Goal: Information Seeking & Learning: Learn about a topic

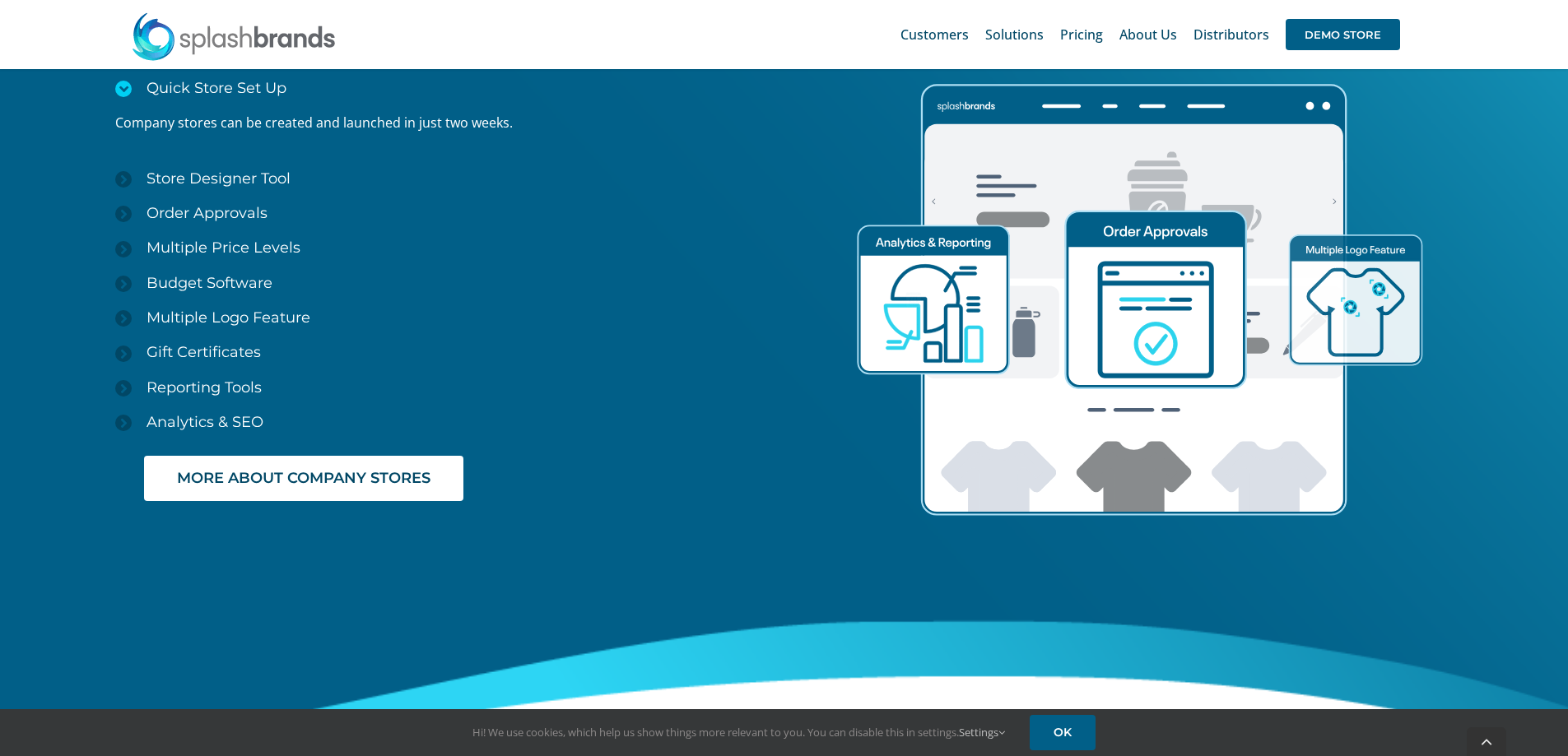
scroll to position [2633, 0]
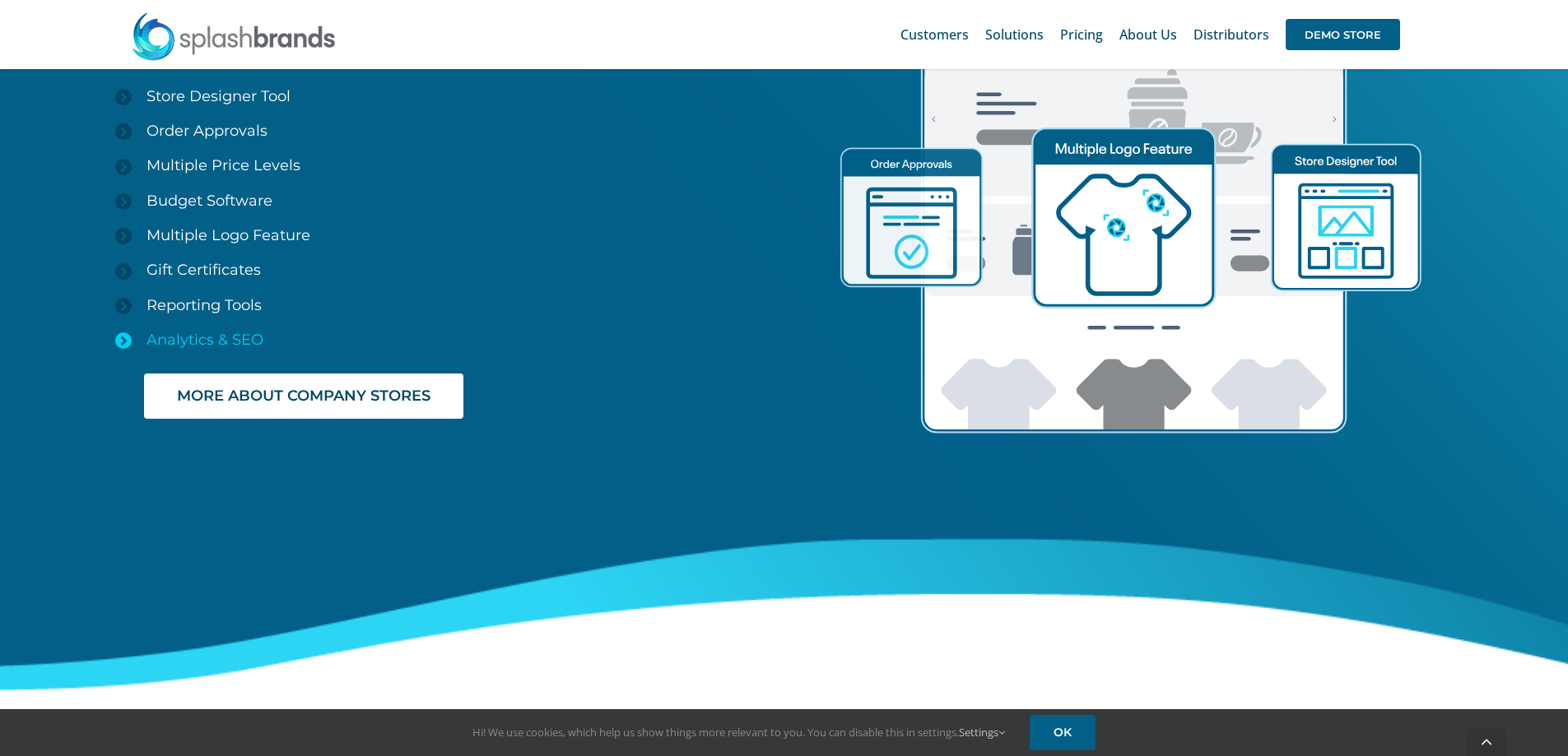
click at [225, 339] on span "Analytics & SEO" at bounding box center [205, 339] width 117 height 18
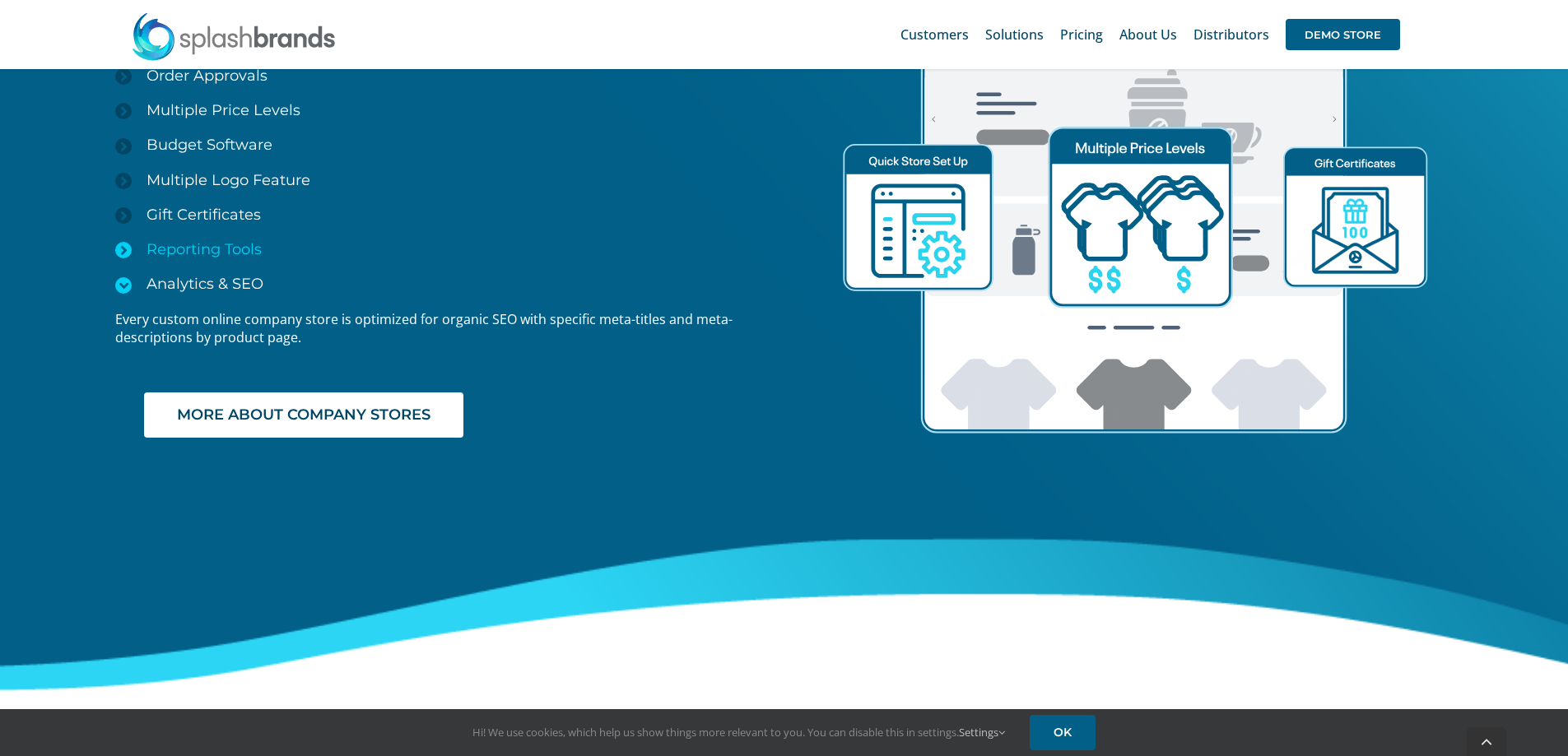
click at [214, 249] on span "Reporting Tools" at bounding box center [204, 249] width 115 height 18
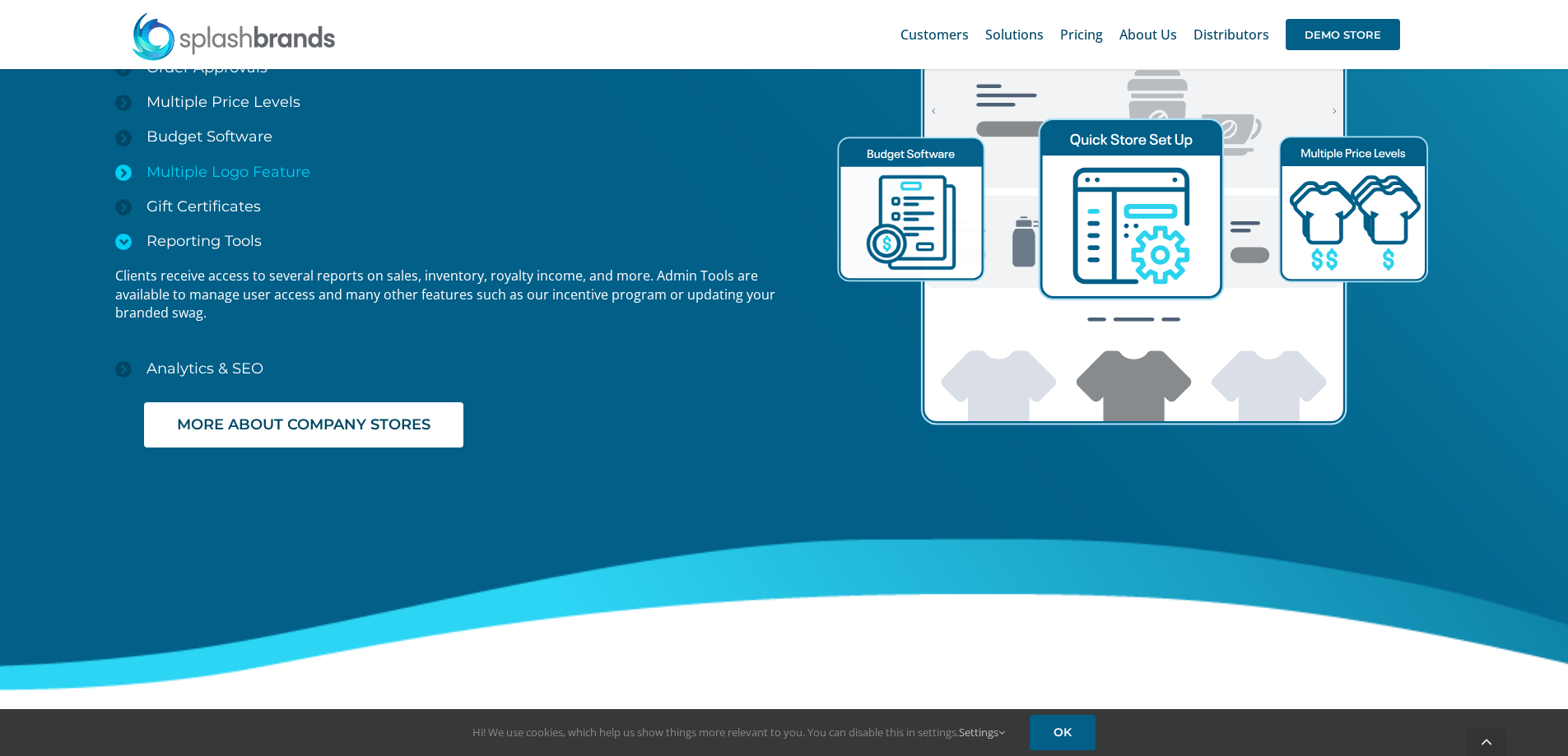
click at [231, 174] on span "Multiple Logo Feature" at bounding box center [229, 172] width 164 height 18
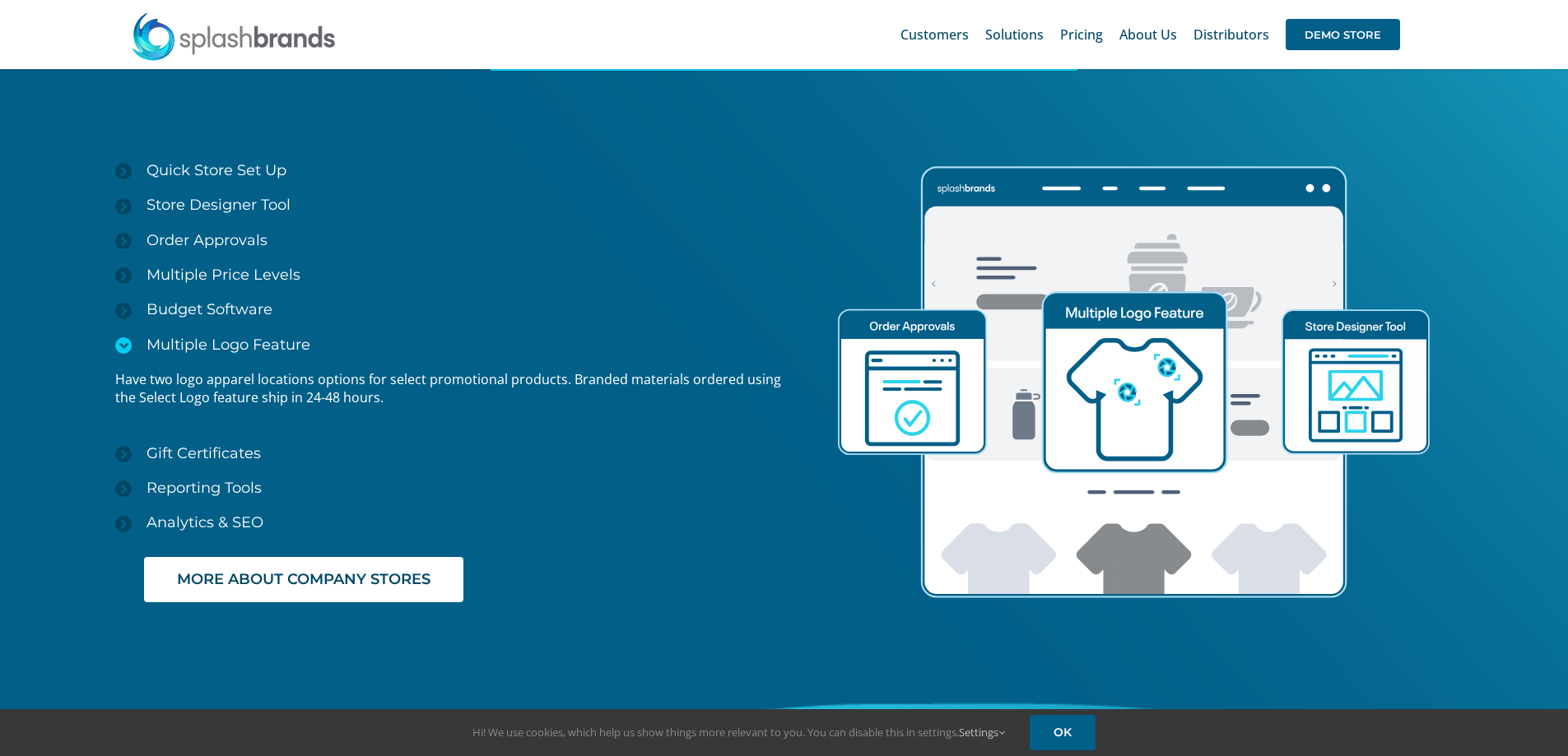
scroll to position [2386, 0]
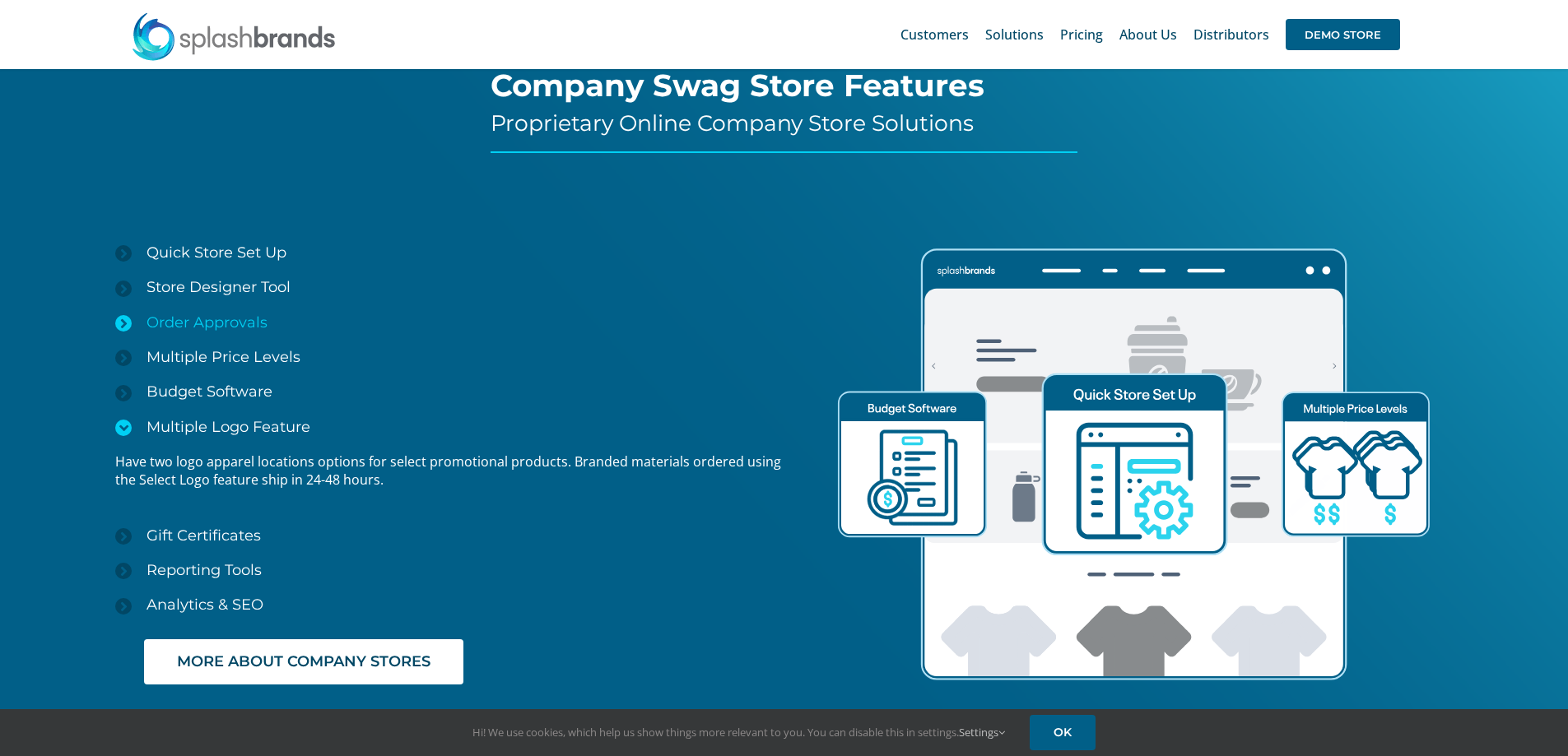
click at [544, 311] on link "Order Approvals" at bounding box center [449, 322] width 669 height 34
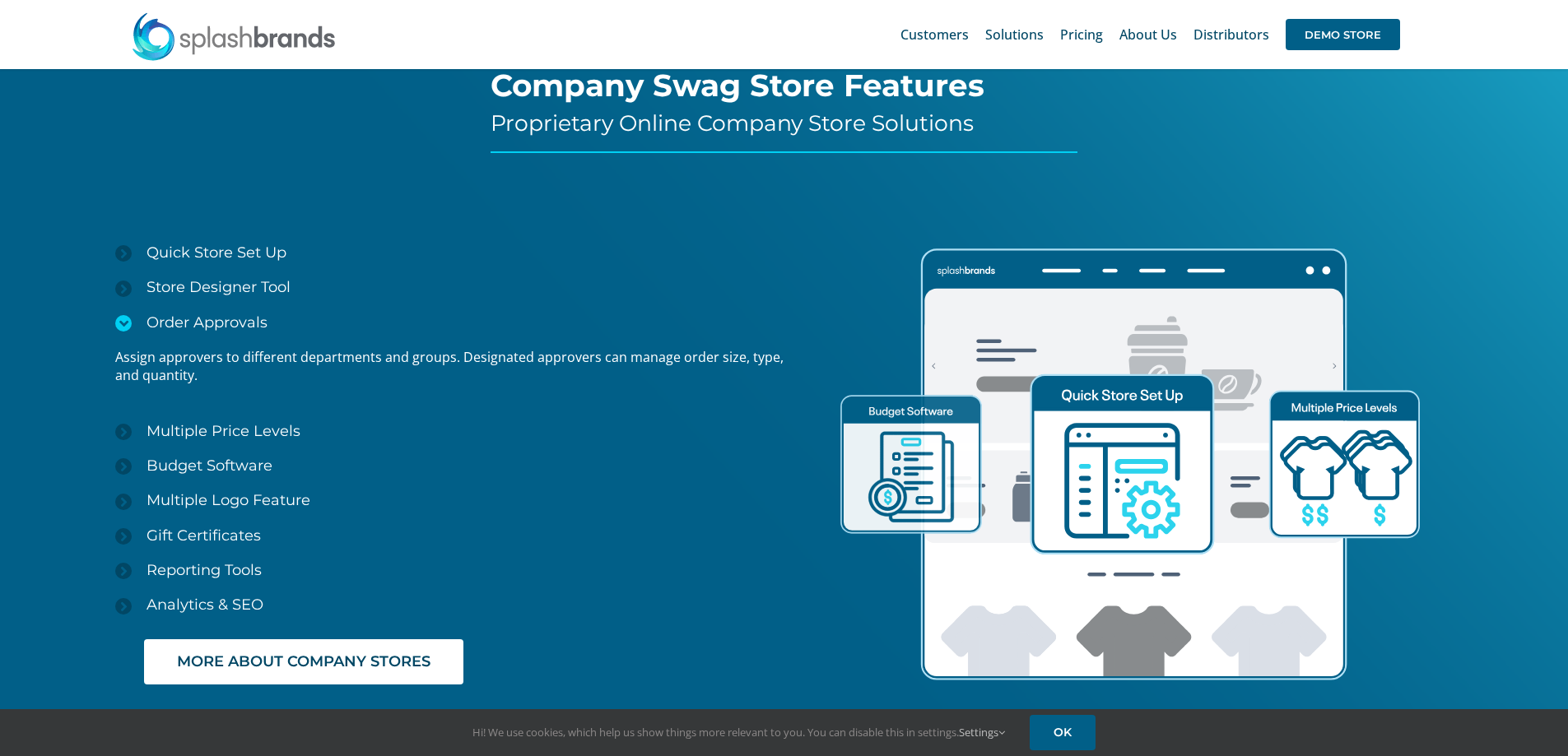
click at [354, 154] on div at bounding box center [229, 111] width 522 height 660
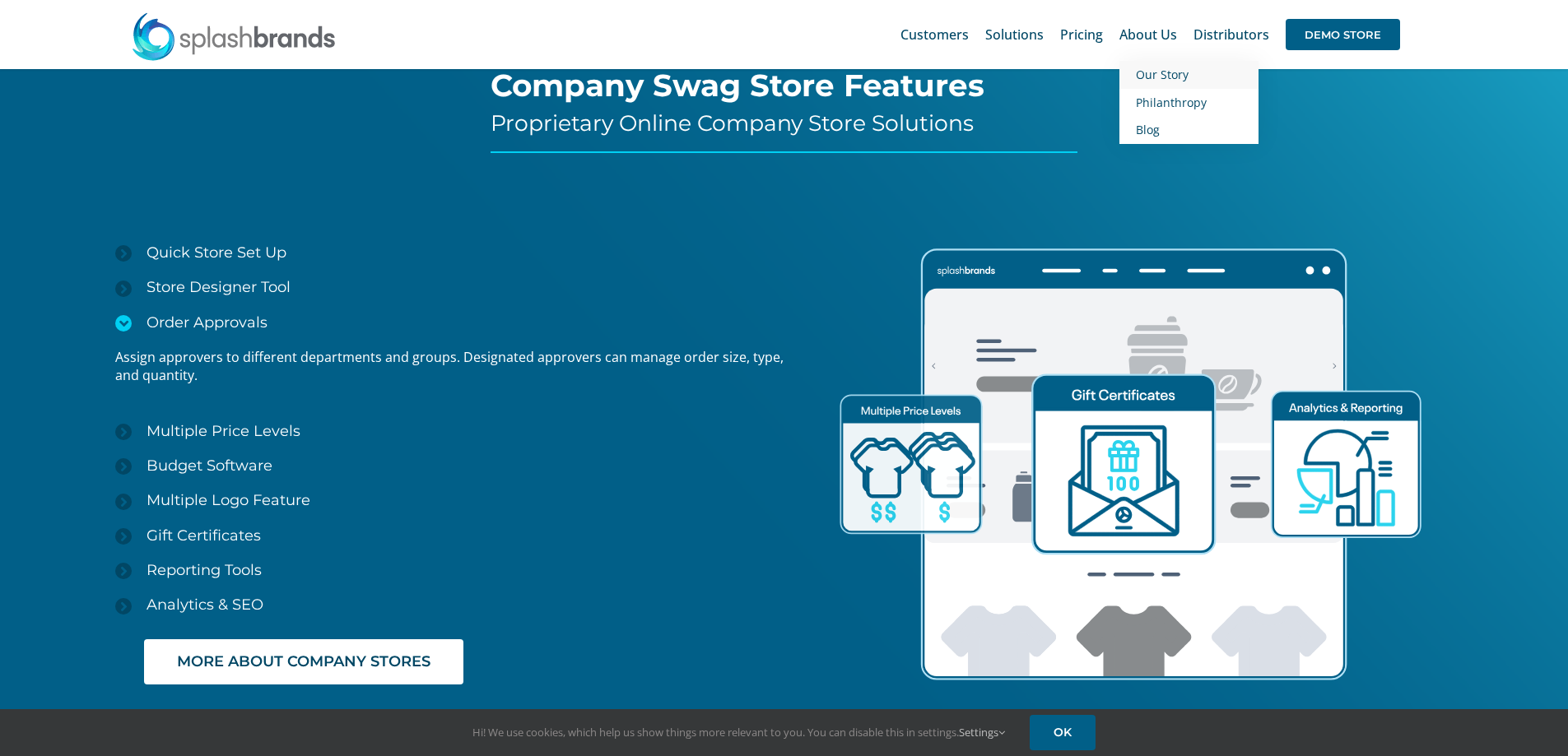
click at [1141, 73] on span "Our Story" at bounding box center [1162, 74] width 52 height 15
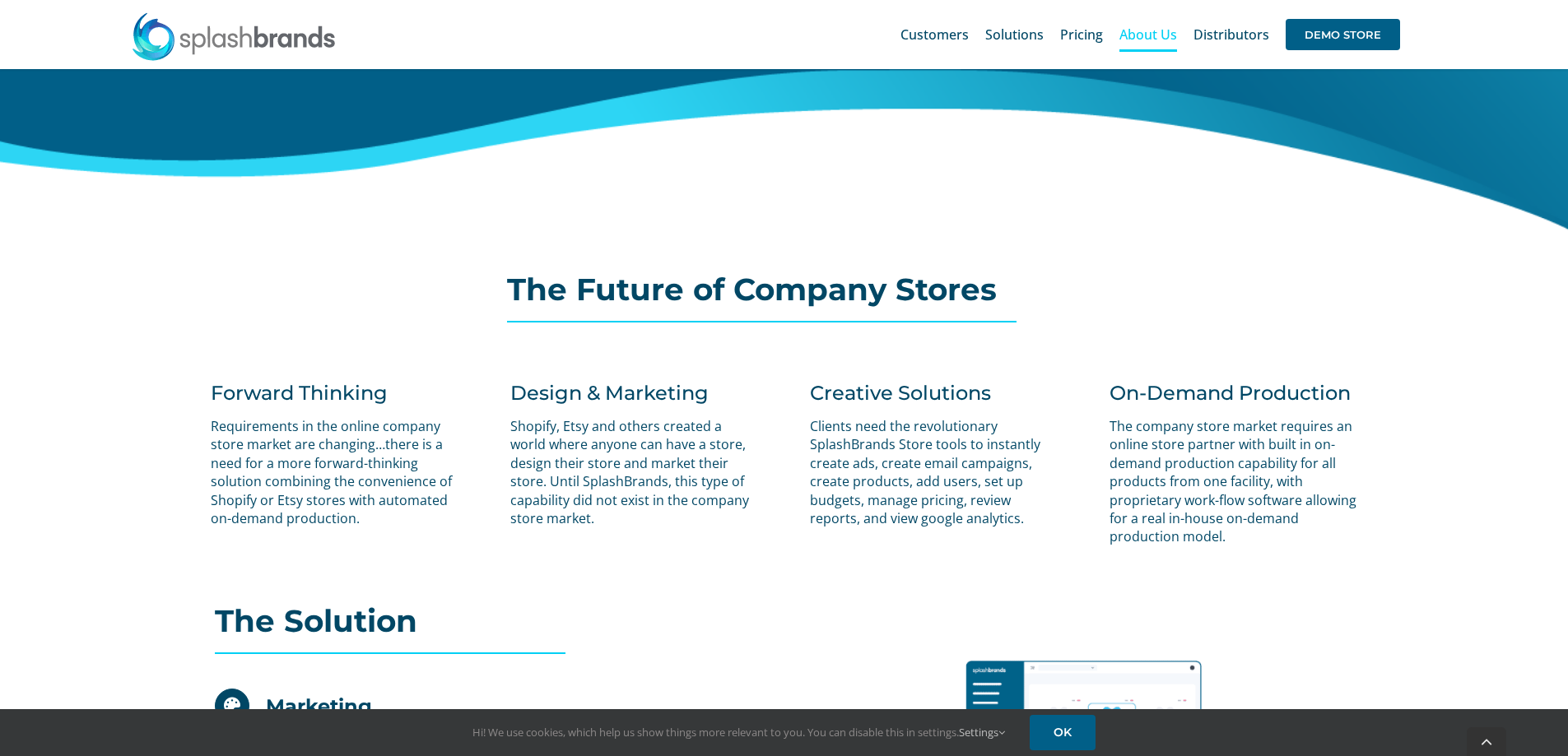
scroll to position [823, 0]
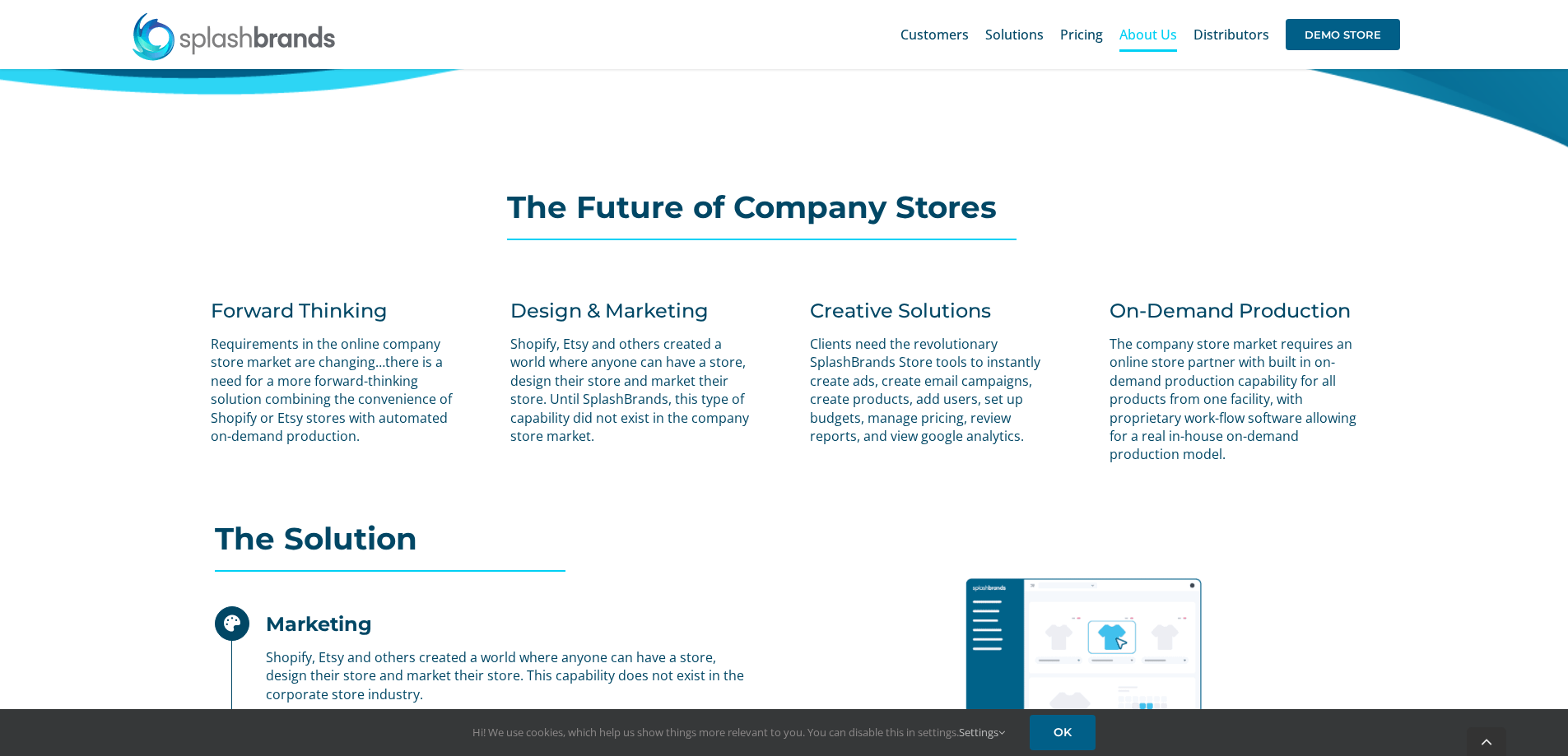
click at [798, 495] on div "Creative Solutions Clients need the revolutionary SplashBrands Store tools to i…" at bounding box center [934, 389] width 299 height 231
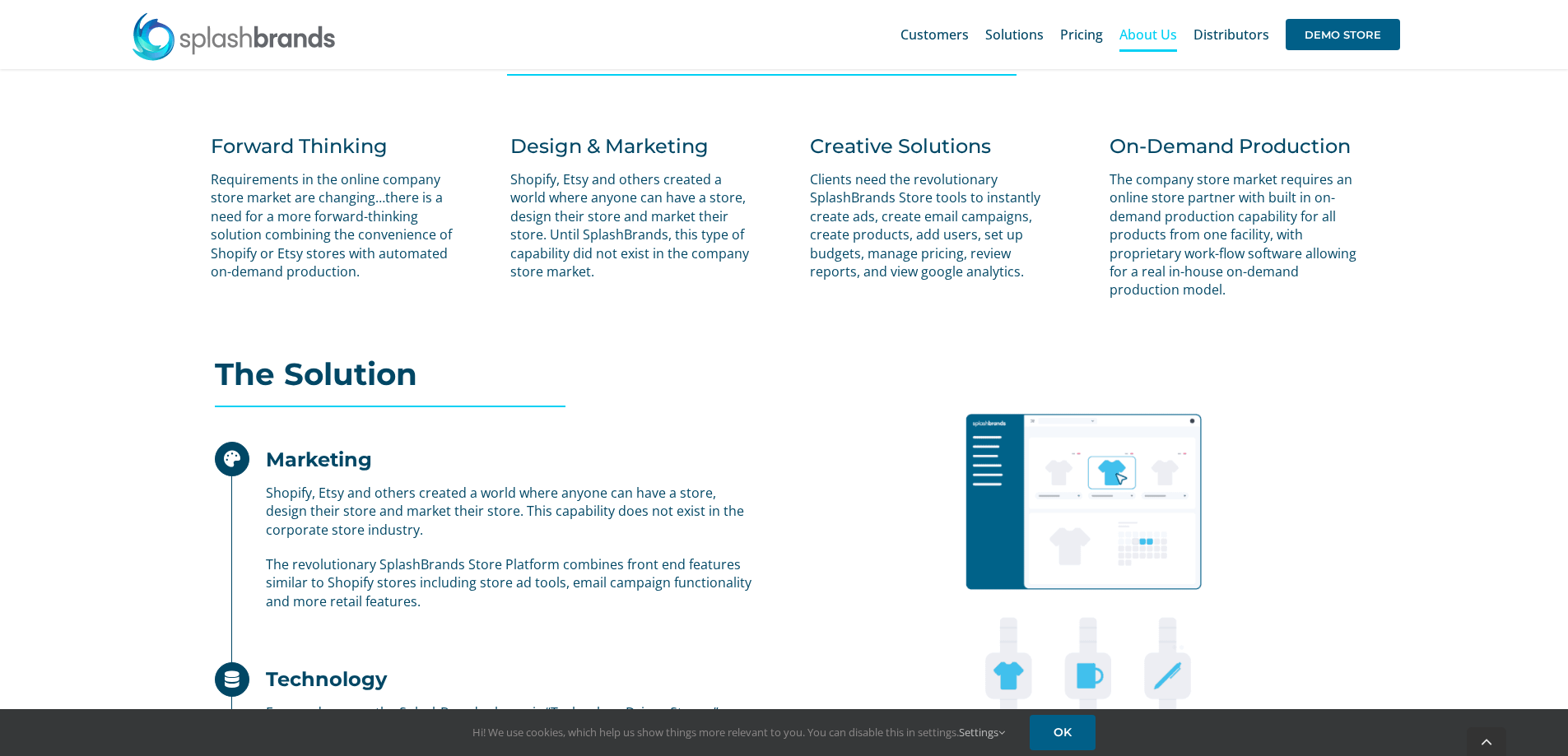
click at [845, 573] on img at bounding box center [1083, 761] width 539 height 807
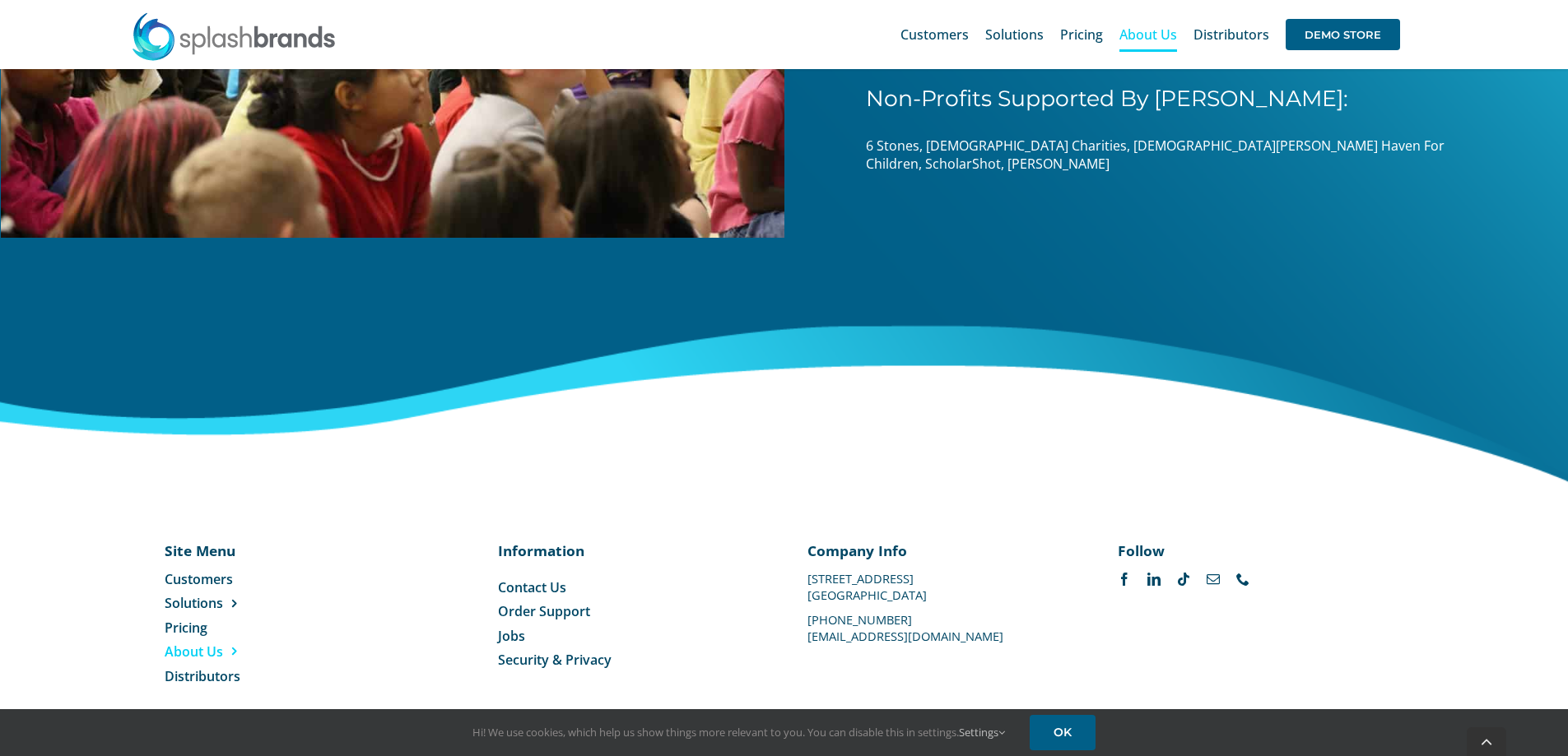
scroll to position [2569, 0]
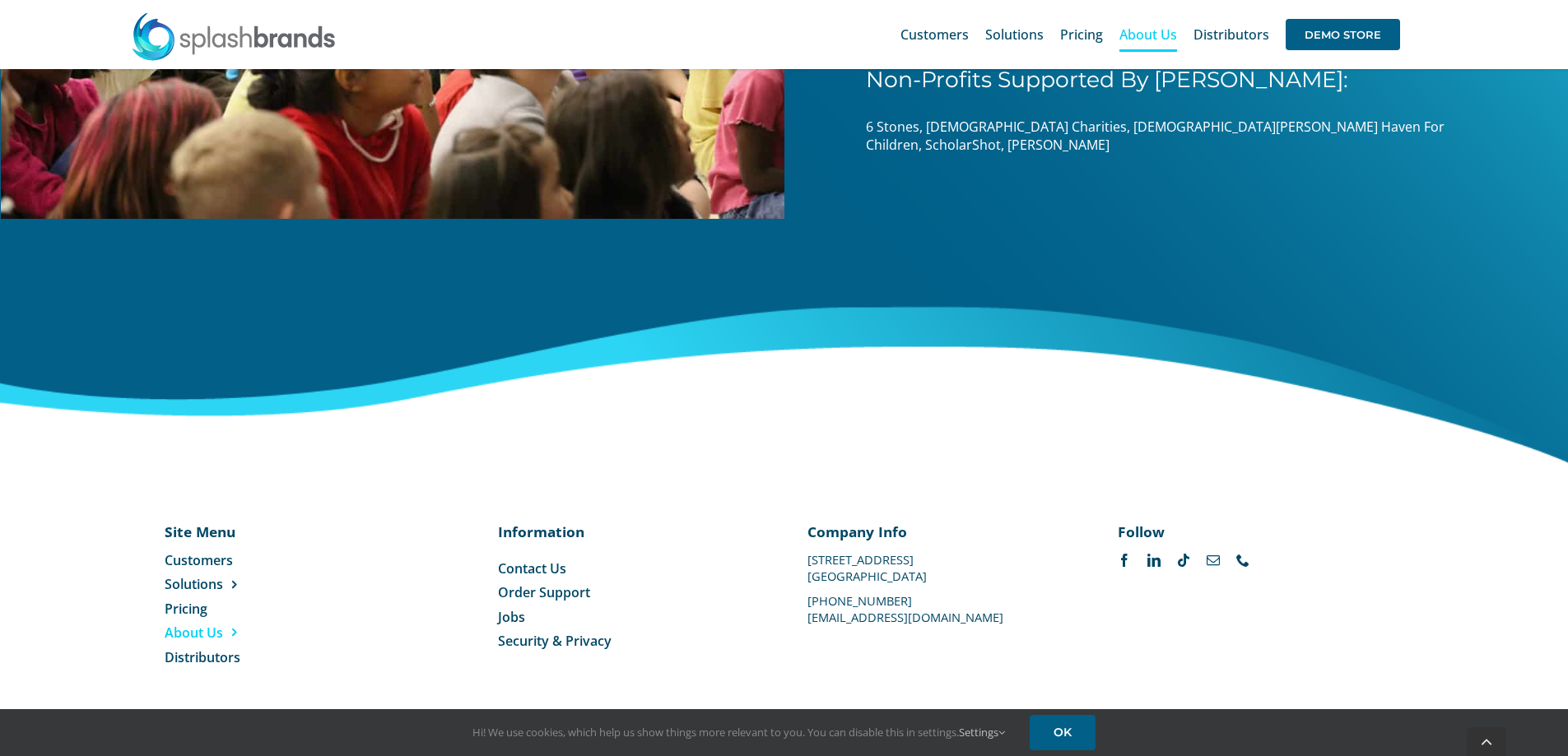
click at [510, 622] on span "Jobs" at bounding box center [511, 617] width 27 height 18
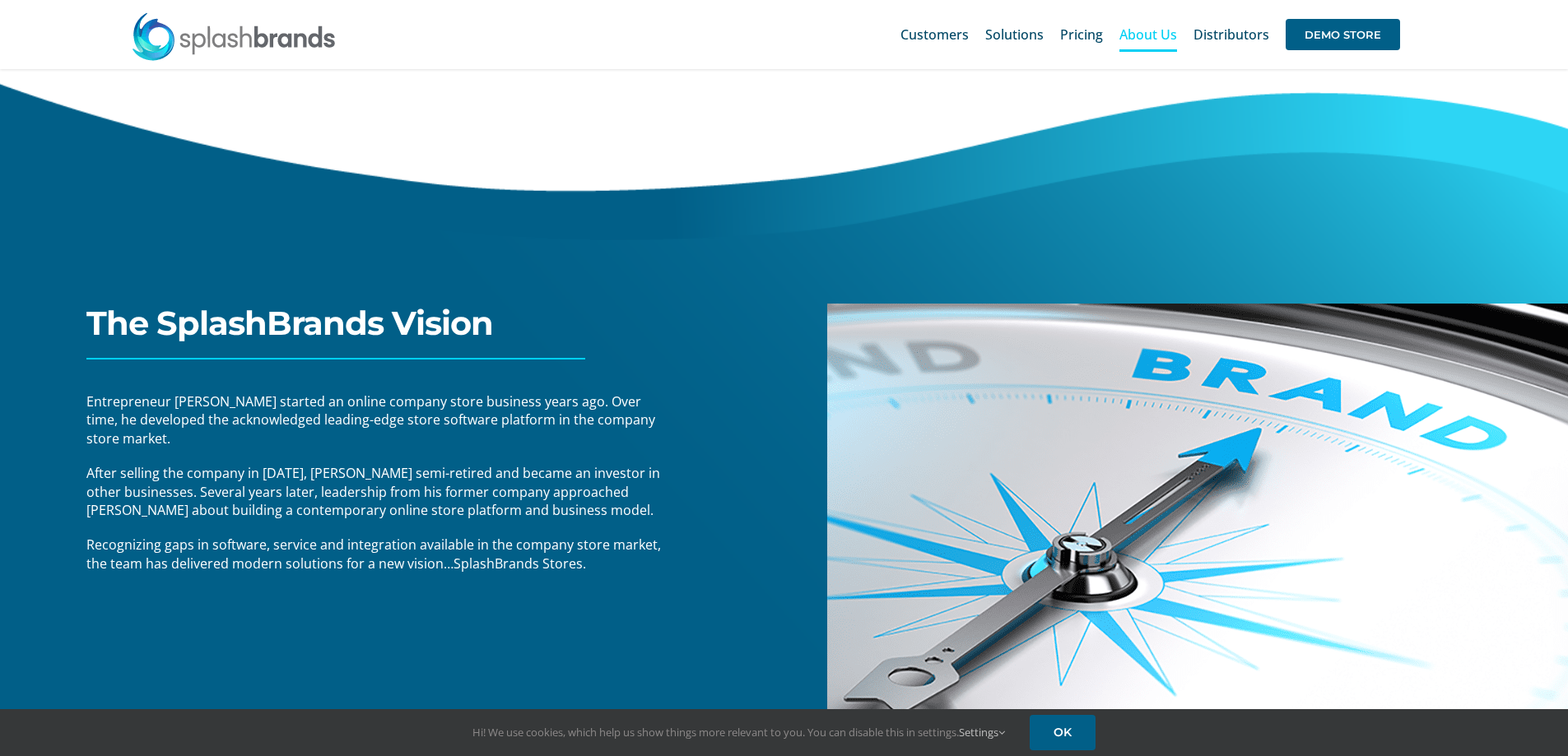
scroll to position [0, 0]
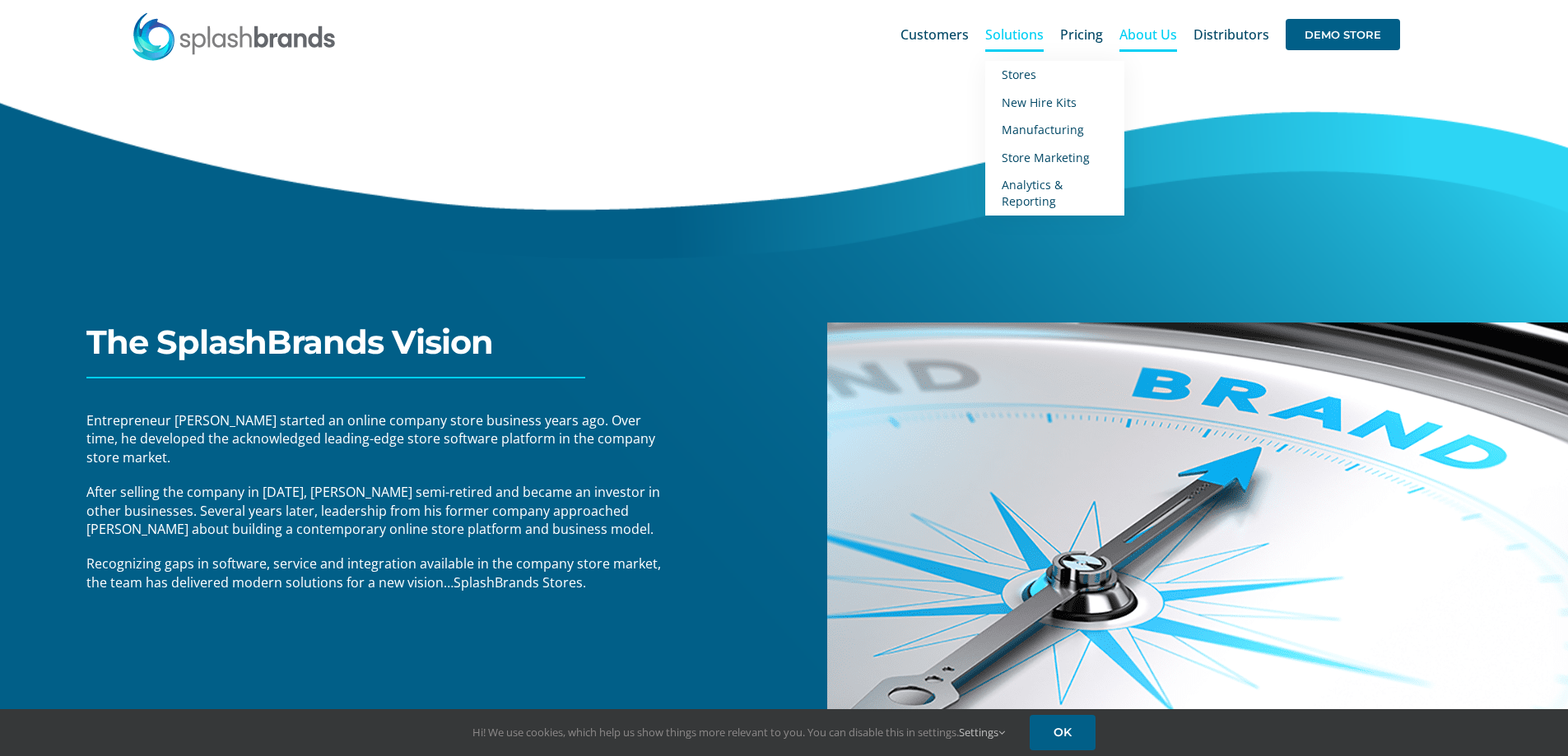
click at [1018, 33] on span "Solutions" at bounding box center [1014, 34] width 58 height 13
click at [1021, 109] on span "New Hire Kits" at bounding box center [1039, 102] width 75 height 15
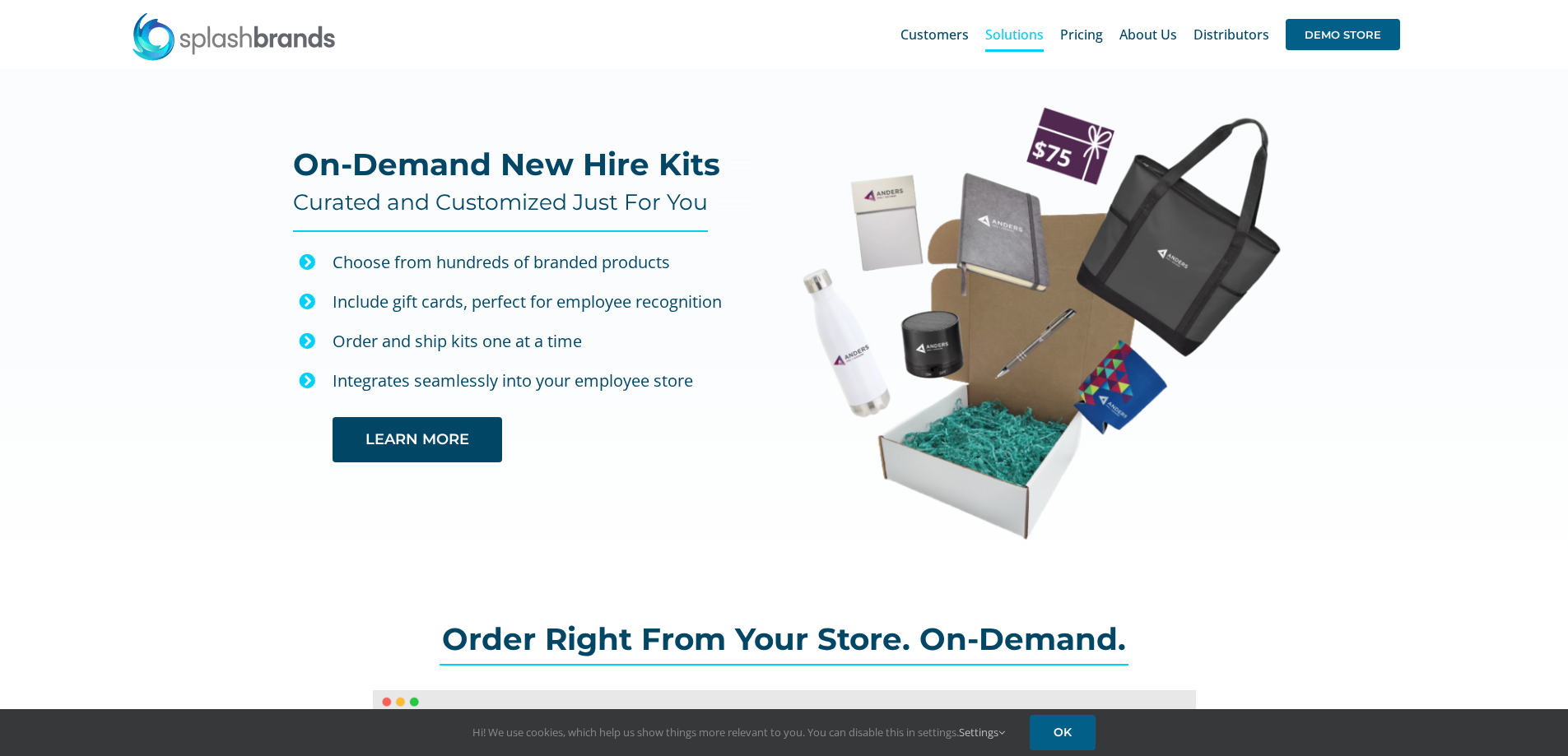
click at [636, 541] on div "On-Demand New Hire Kits Curated and Customized Just For You Choose from hundred…" at bounding box center [784, 331] width 1568 height 524
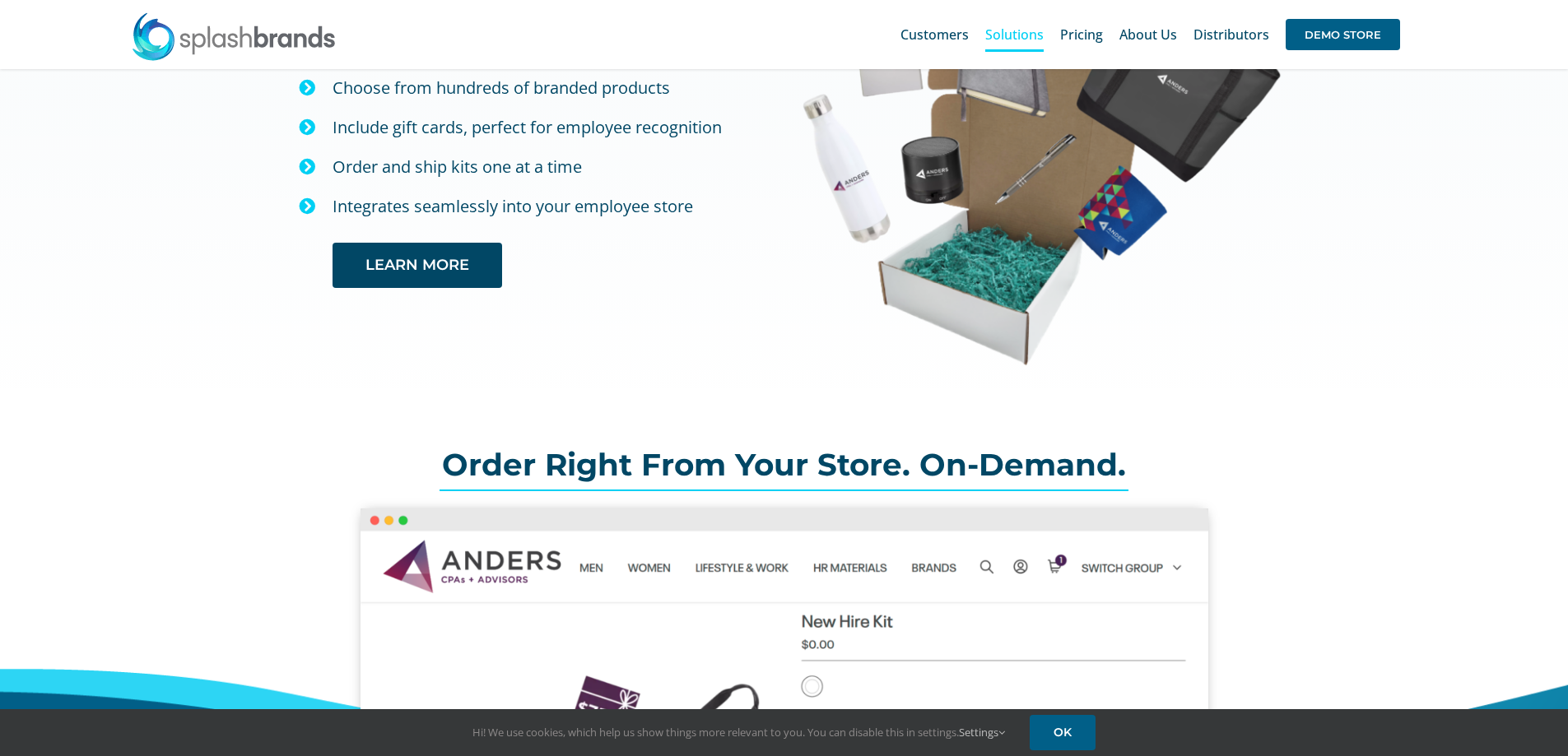
scroll to position [92, 0]
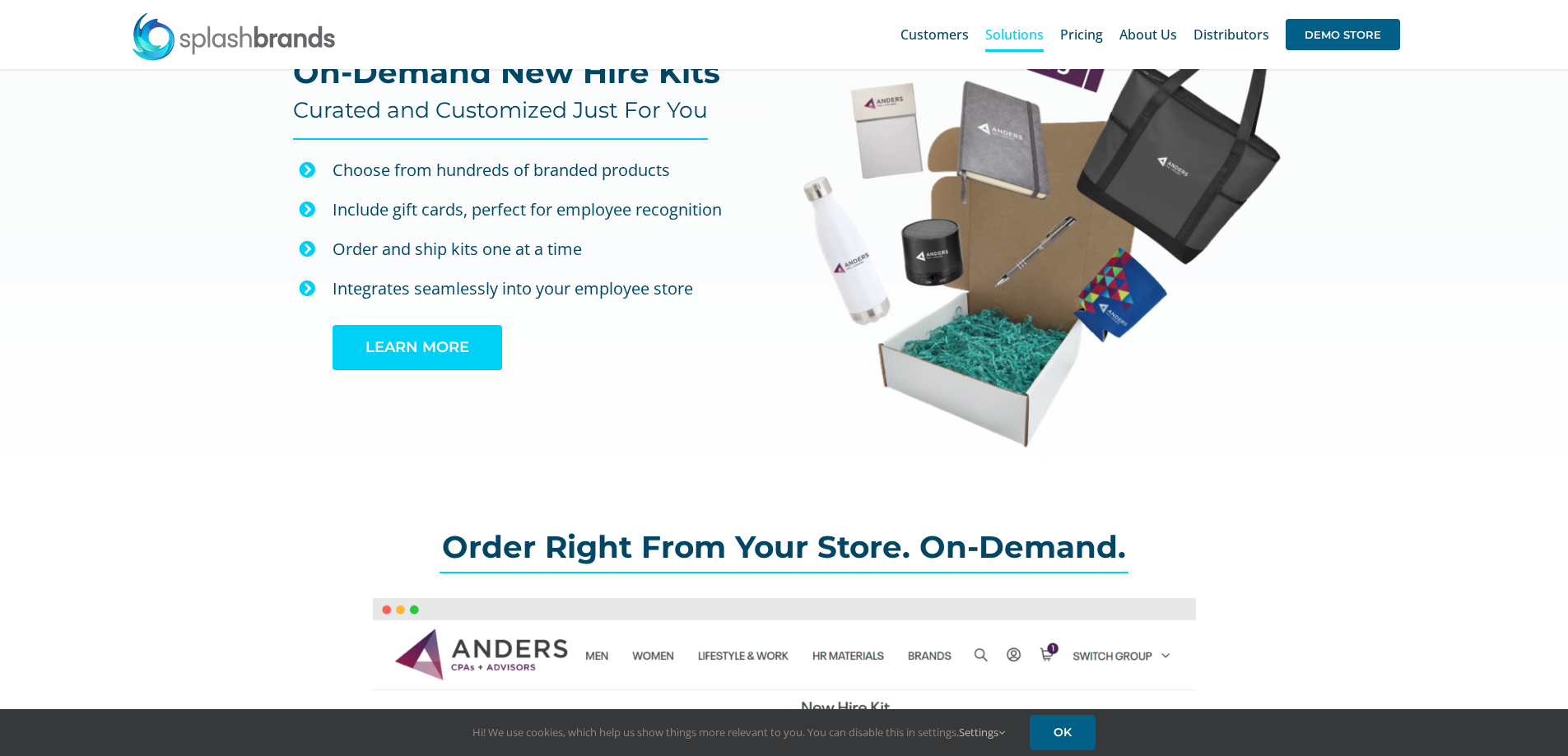
click at [435, 354] on span "LEARN MORE" at bounding box center [417, 348] width 104 height 17
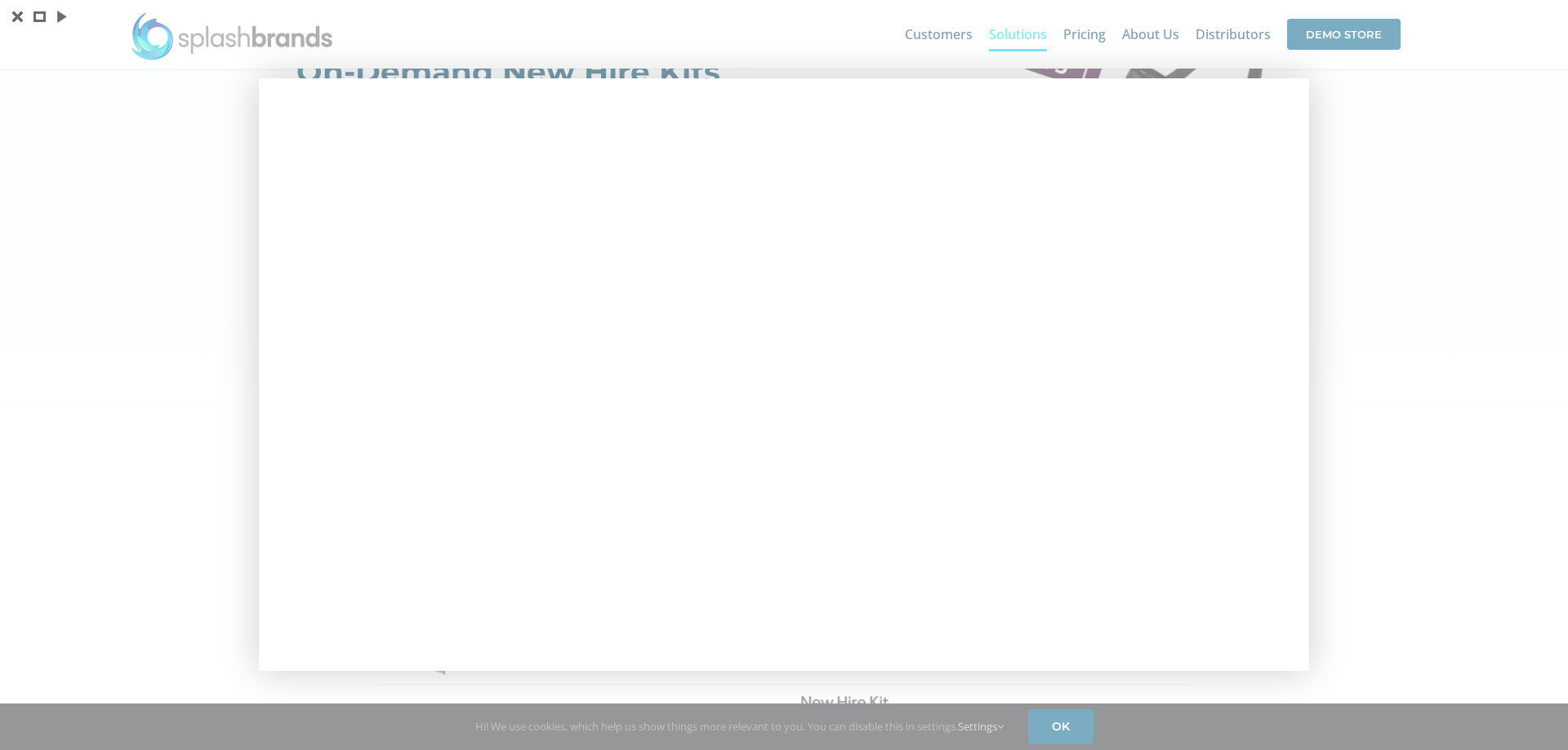
click at [1382, 183] on div at bounding box center [784, 375] width 1568 height 750
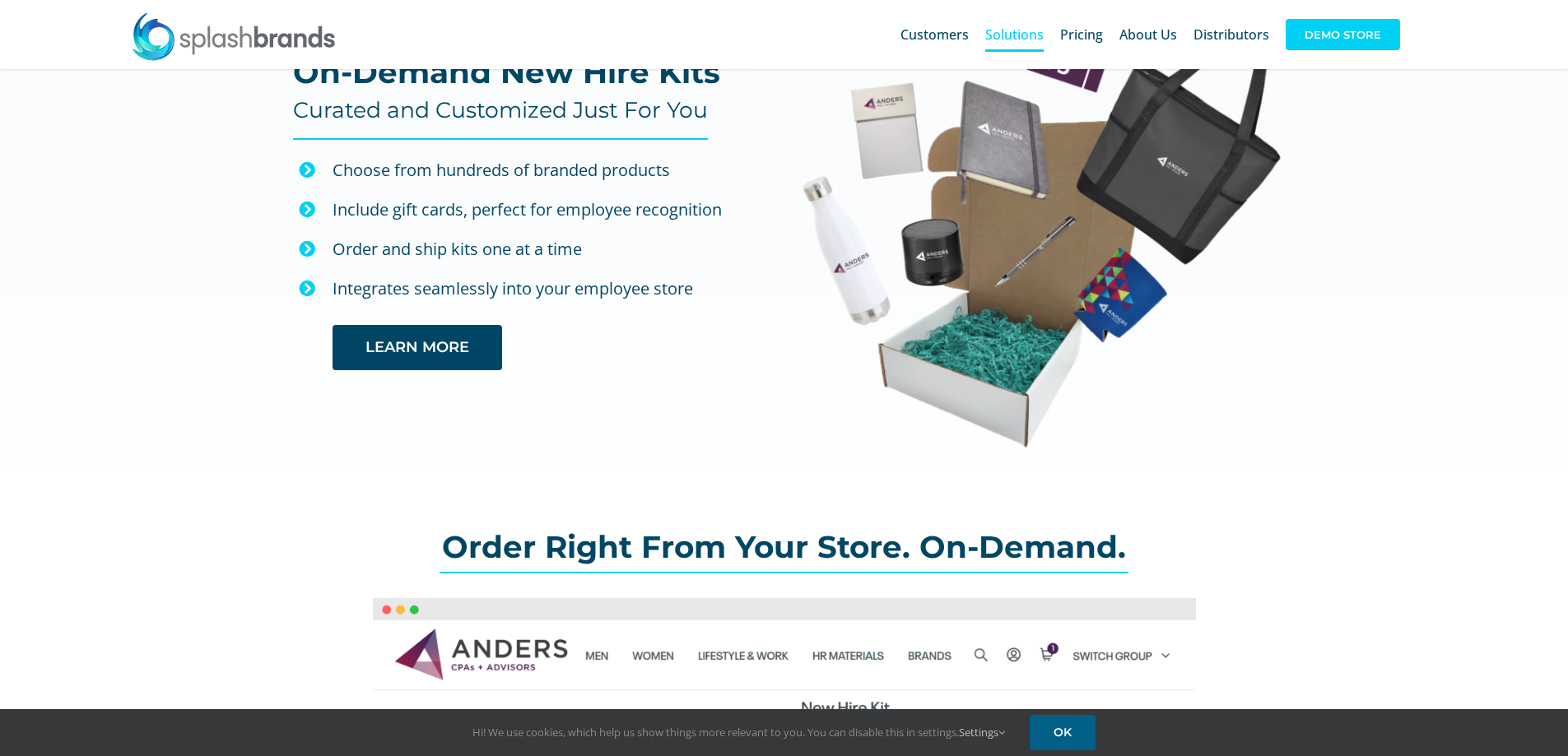
click at [1366, 35] on span "DEMO STORE" at bounding box center [1343, 34] width 114 height 31
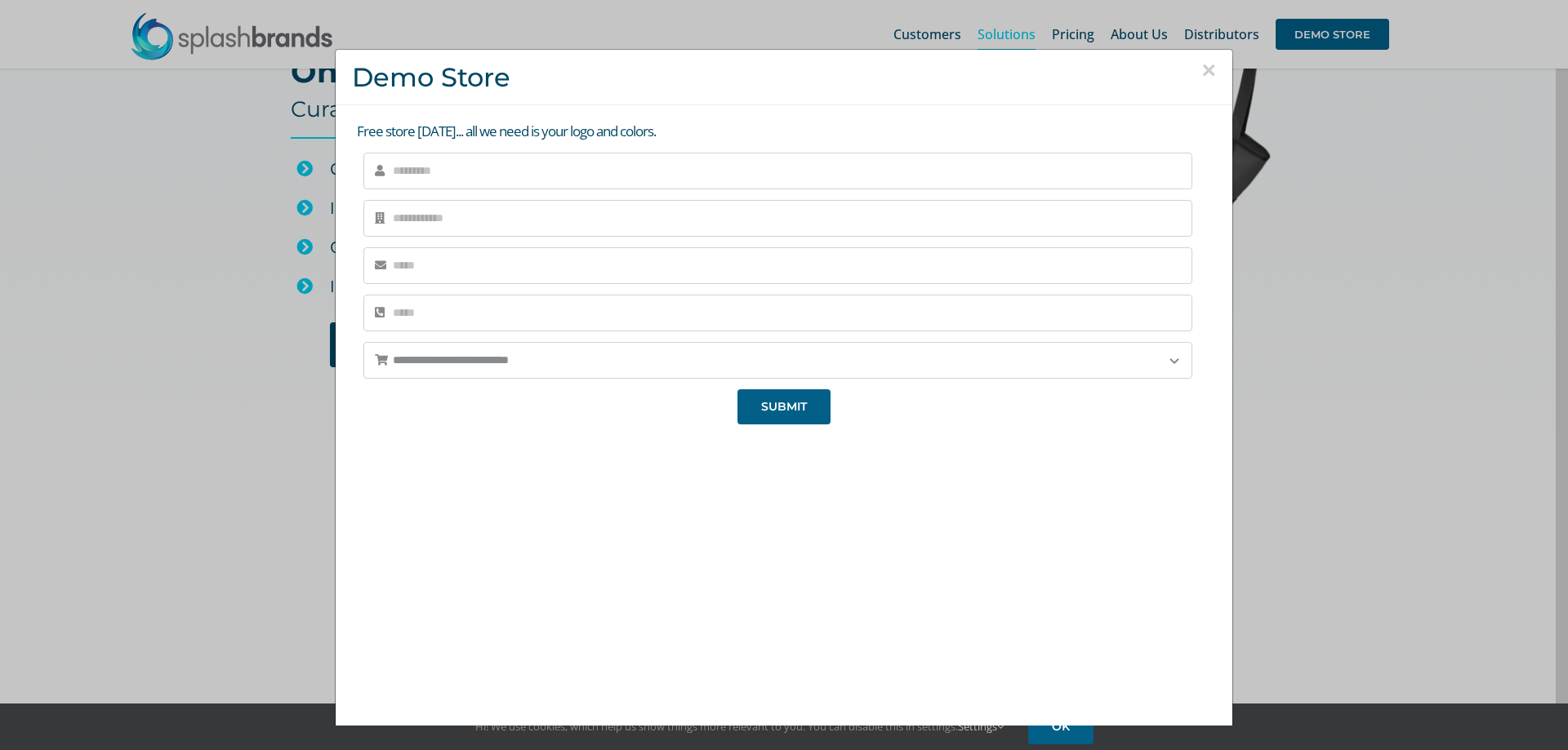
click at [1201, 67] on button "×" at bounding box center [1208, 70] width 15 height 25
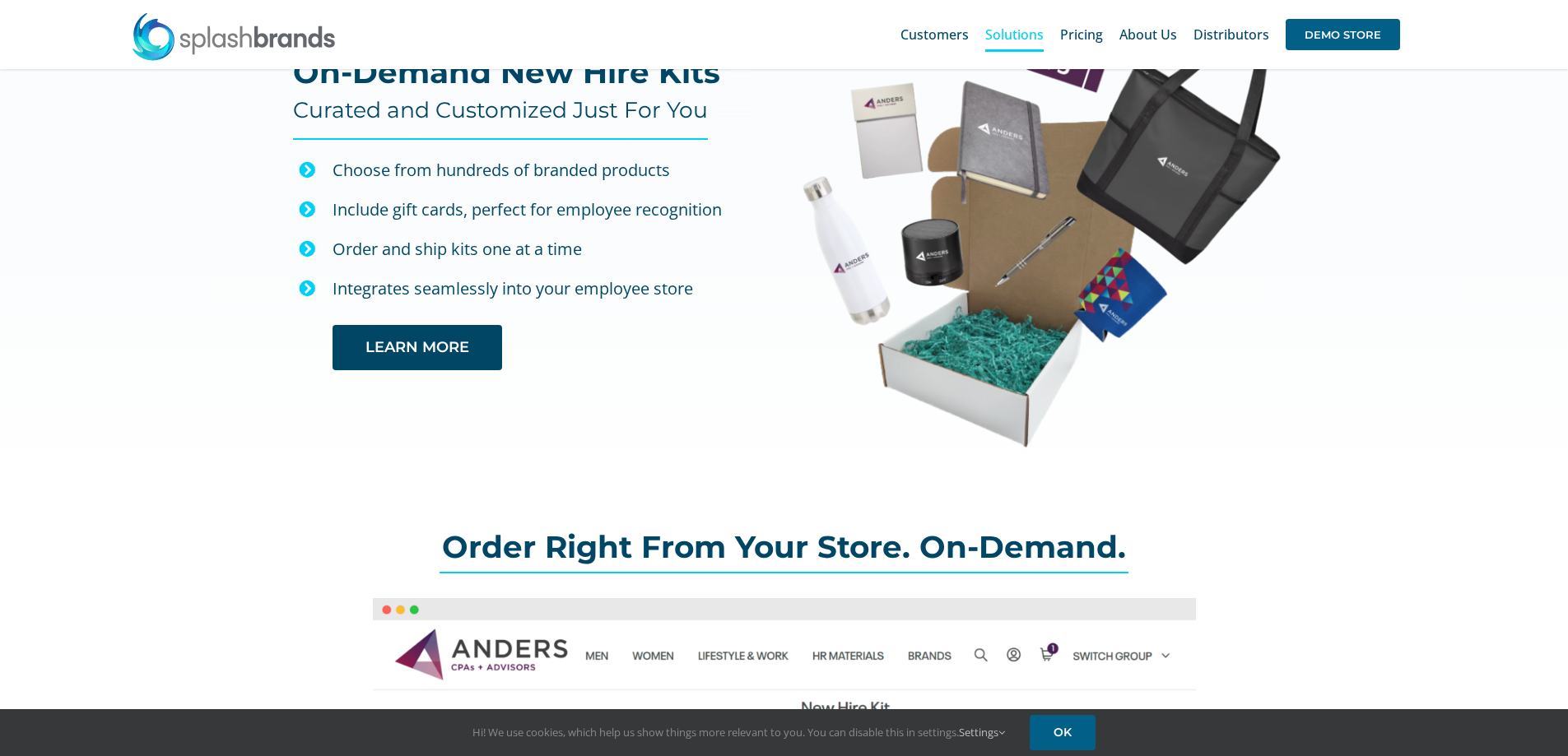
click at [1315, 177] on div at bounding box center [1083, 231] width 599 height 436
click at [189, 159] on div "On-Demand New Hire Kits Curated and Customized Just For You Choose from hundred…" at bounding box center [485, 192] width 599 height 358
